Goal: Task Accomplishment & Management: Manage account settings

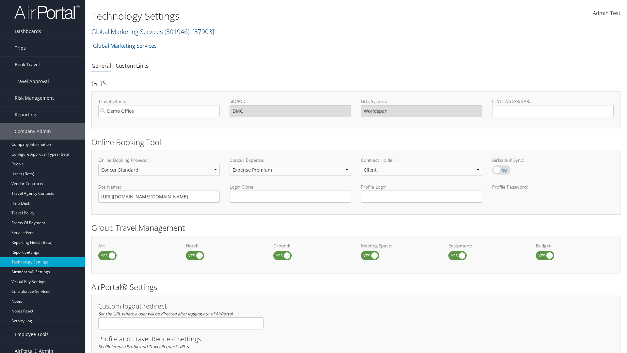
click at [126, 31] on link "Global Marketing Services ( 301946 ) , [ 37903 ]" at bounding box center [152, 31] width 123 height 9
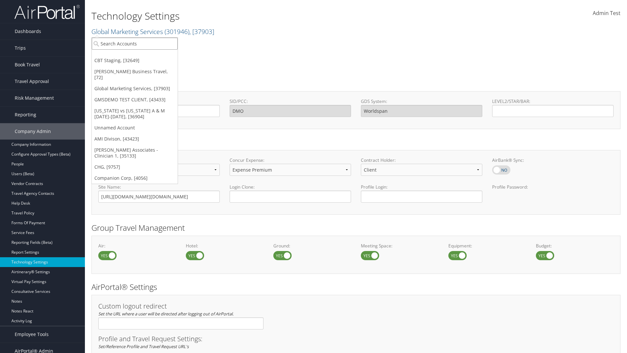
click at [135, 43] on input "search" at bounding box center [135, 44] width 86 height 12
type input "CBTSTG"
click at [135, 56] on div "CBT Staging (CBTSTG), [32649]" at bounding box center [134, 56] width 93 height 6
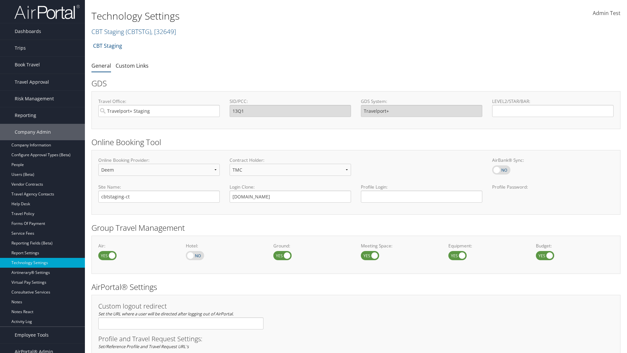
click at [42, 92] on link "Book/Manage Online Trips" at bounding box center [42, 97] width 85 height 10
select select "4"
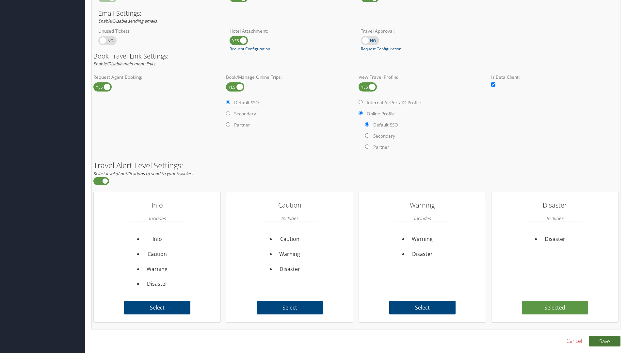
click at [604, 341] on button "Save" at bounding box center [605, 341] width 32 height 10
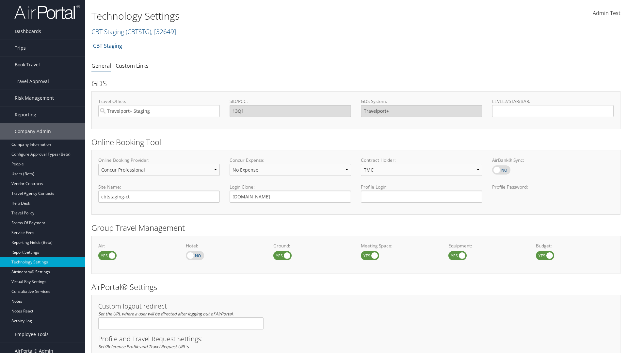
select select "4"
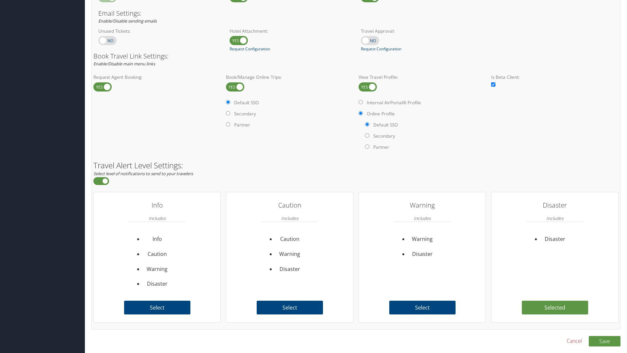
scroll to position [400, 0]
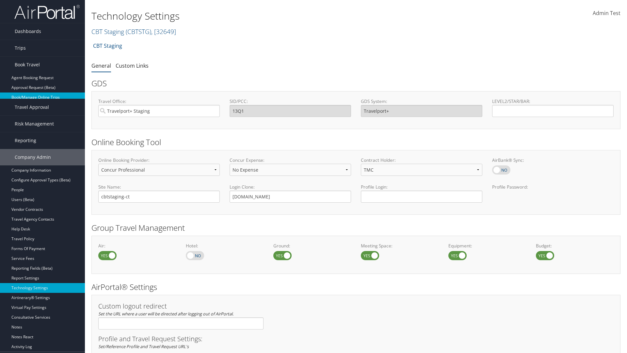
click at [42, 96] on link "Book/Manage Online Trips" at bounding box center [42, 97] width 85 height 10
